Goal: Task Accomplishment & Management: Use online tool/utility

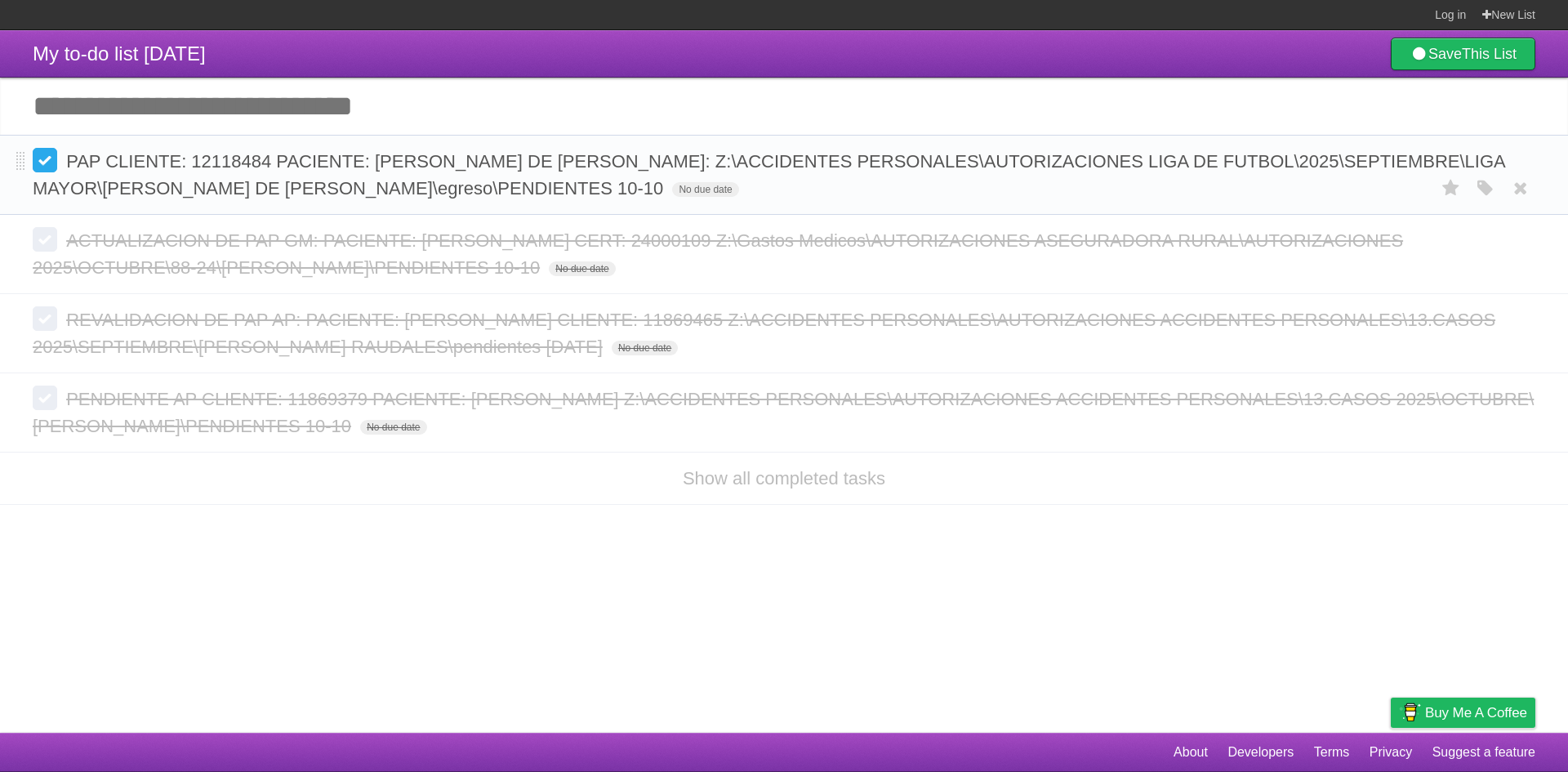
click at [41, 168] on label at bounding box center [45, 159] width 25 height 25
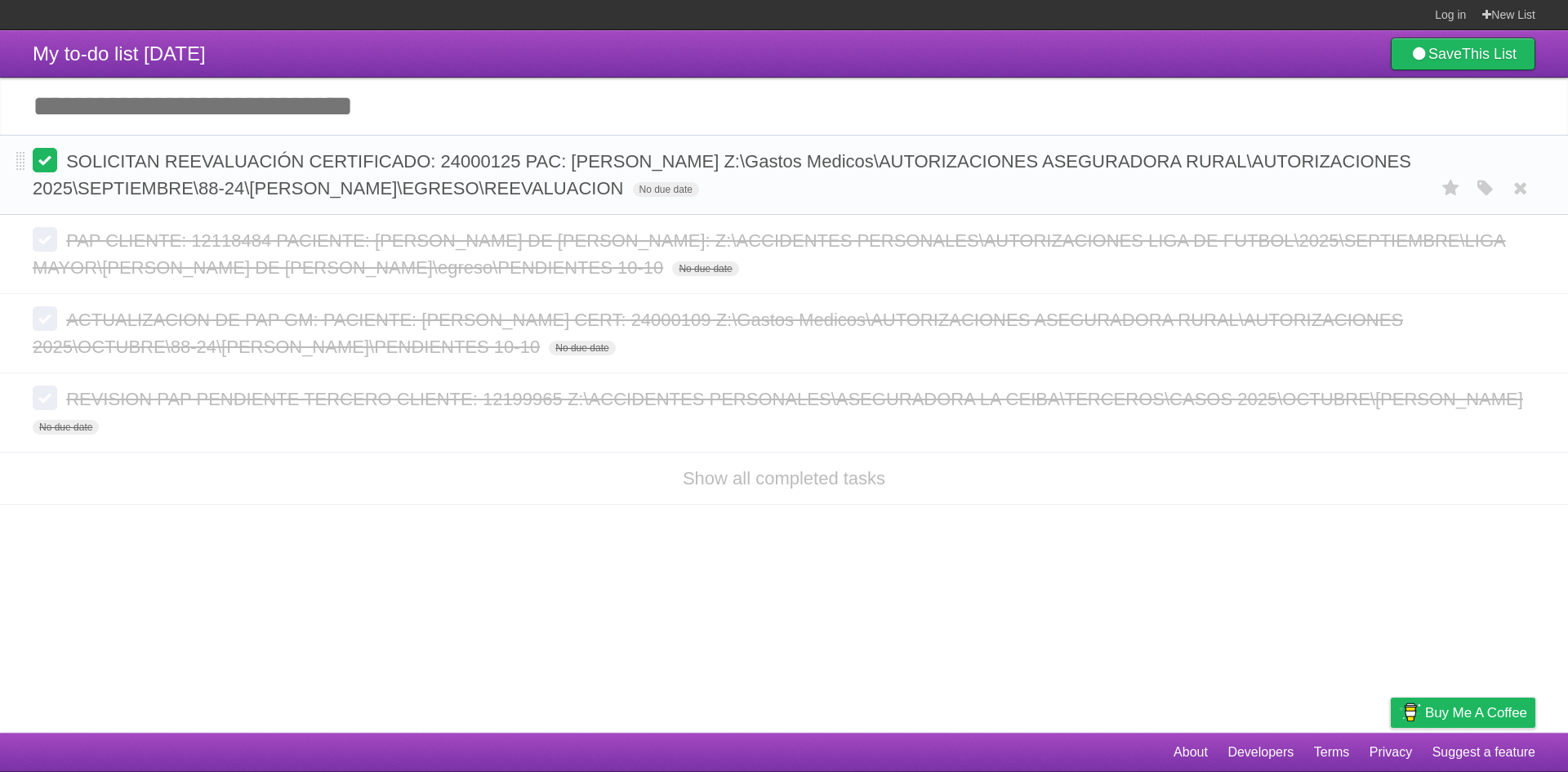
click at [45, 165] on label at bounding box center [45, 159] width 25 height 25
